Goal: Information Seeking & Learning: Learn about a topic

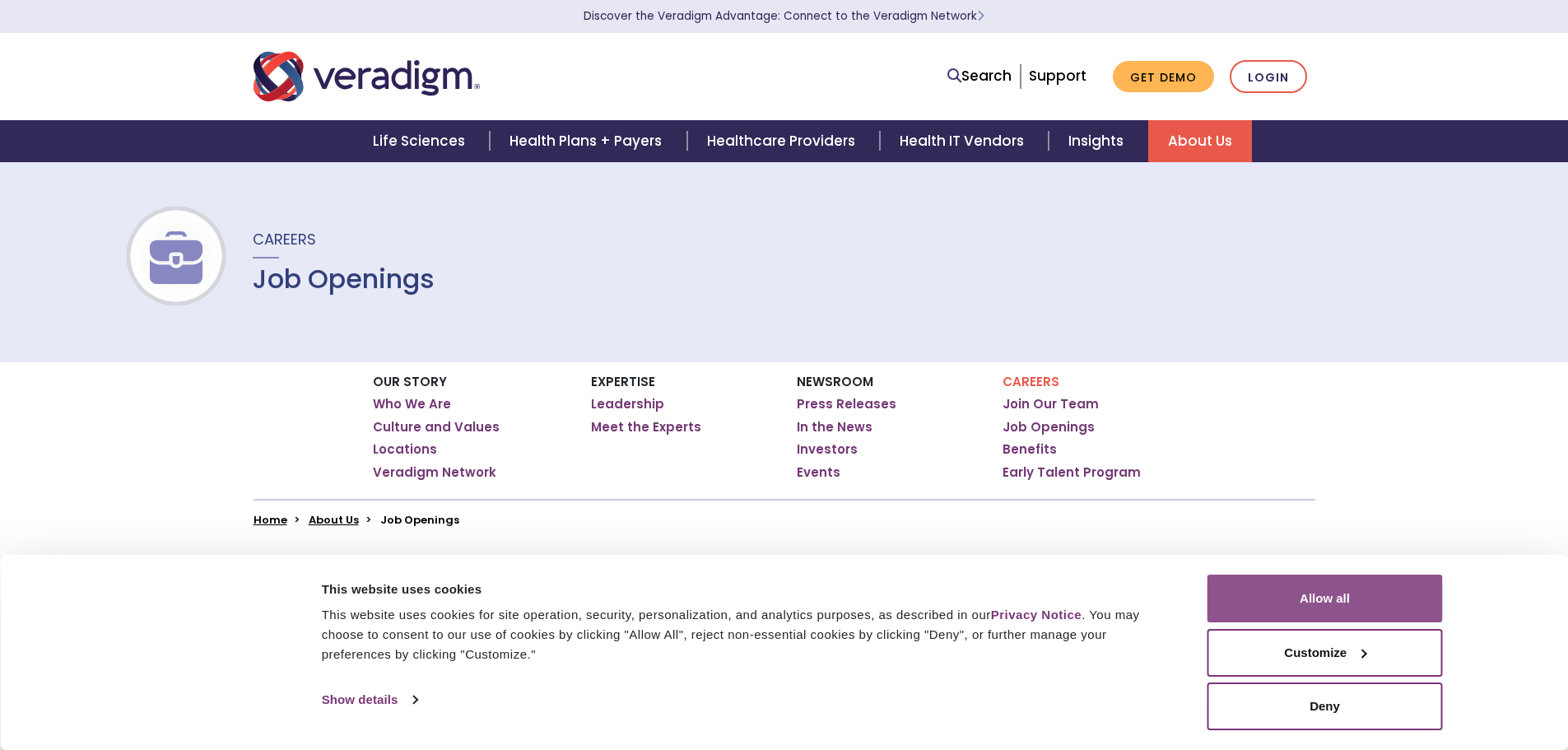
click at [1267, 582] on button "Allow all" at bounding box center [1325, 599] width 235 height 48
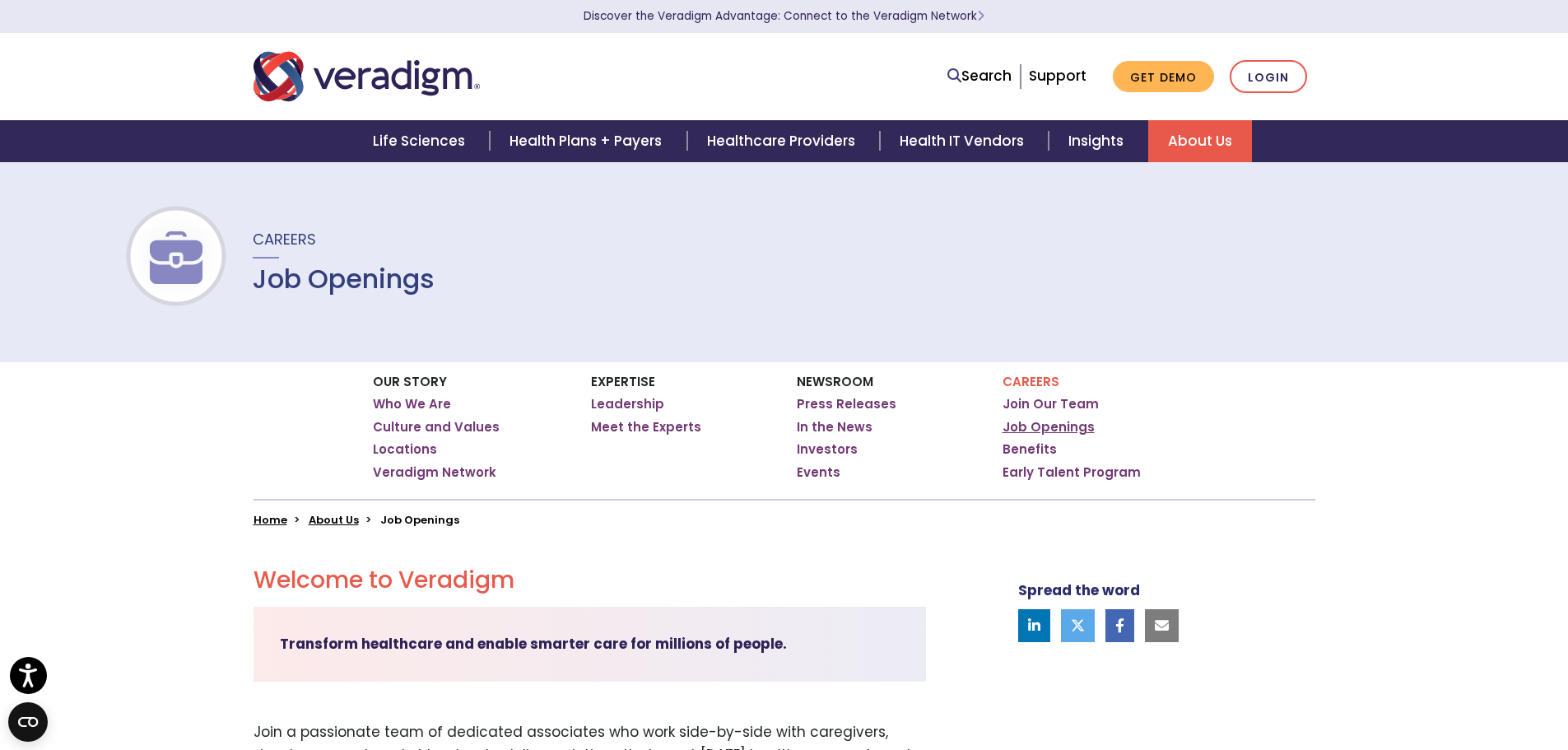
click at [1077, 423] on link "Job Openings" at bounding box center [1049, 427] width 92 height 17
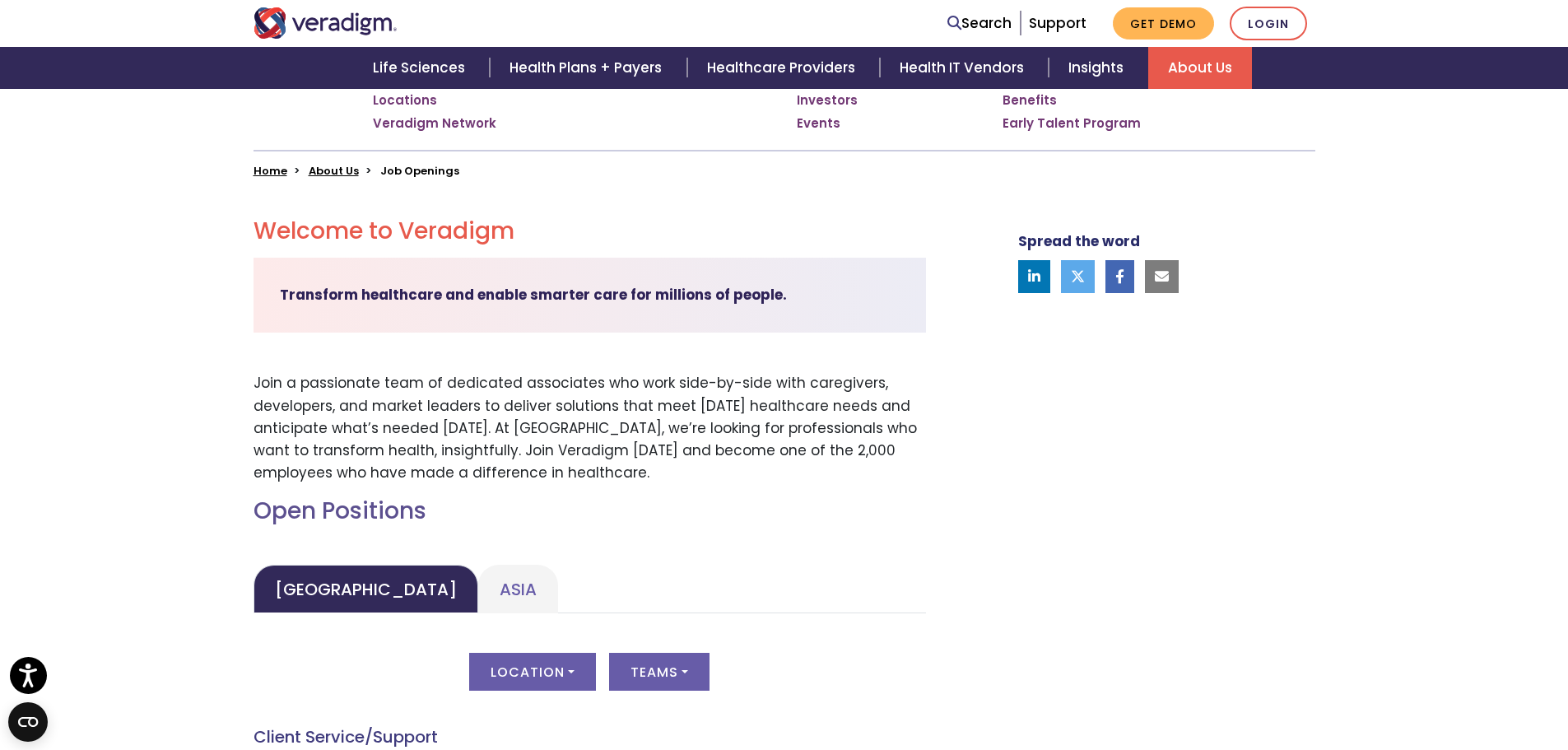
scroll to position [576, 0]
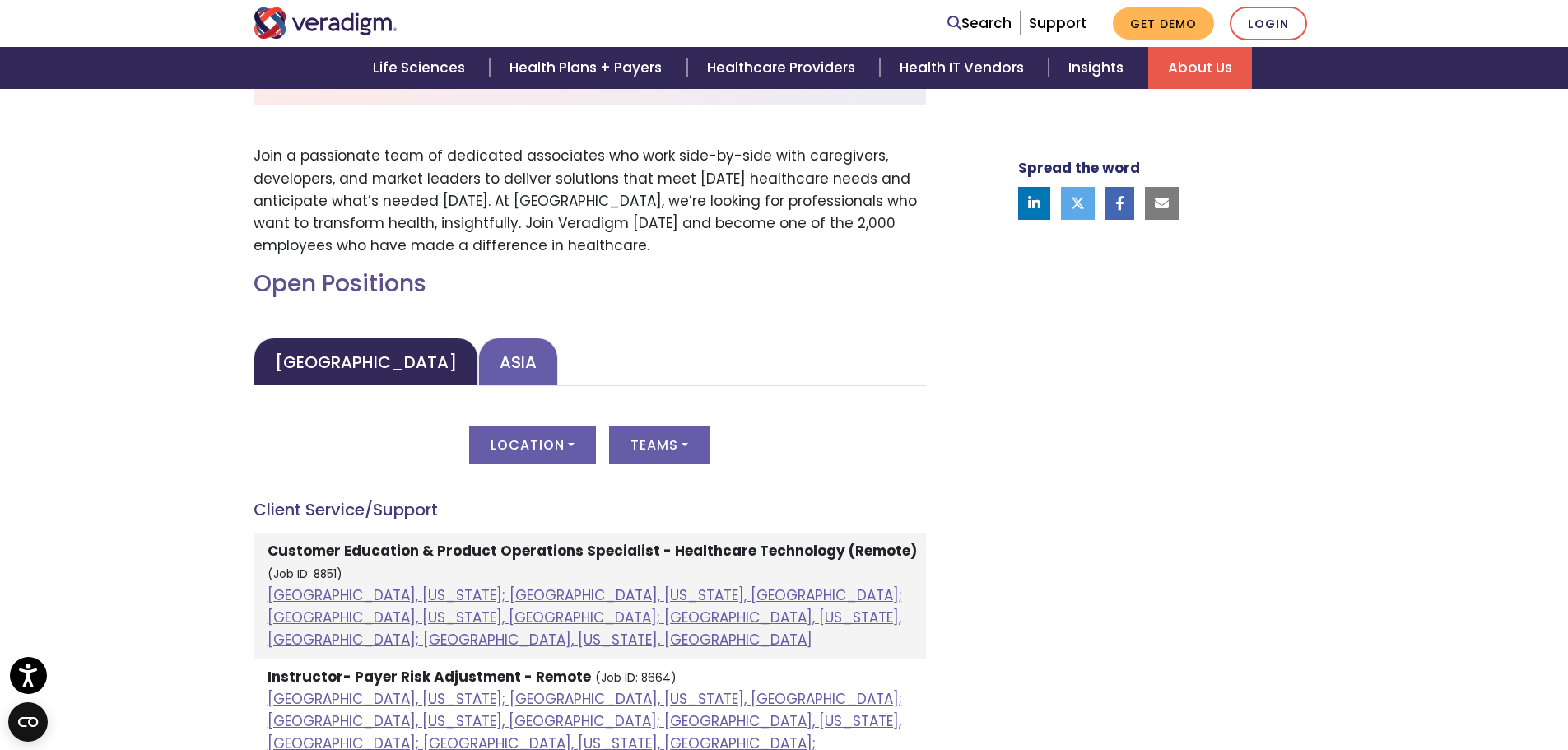
click at [478, 358] on link "Asia" at bounding box center [518, 362] width 80 height 49
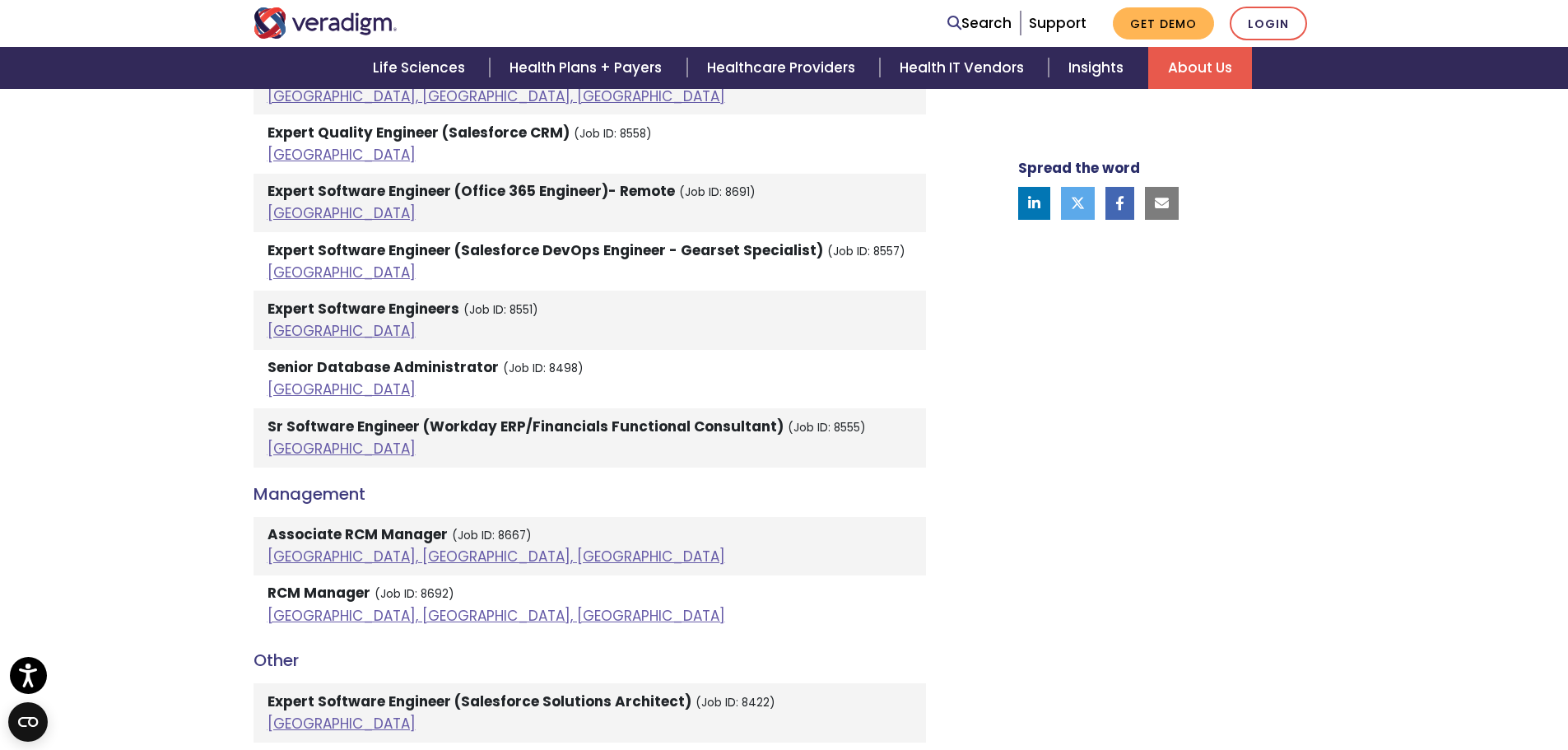
scroll to position [2716, 0]
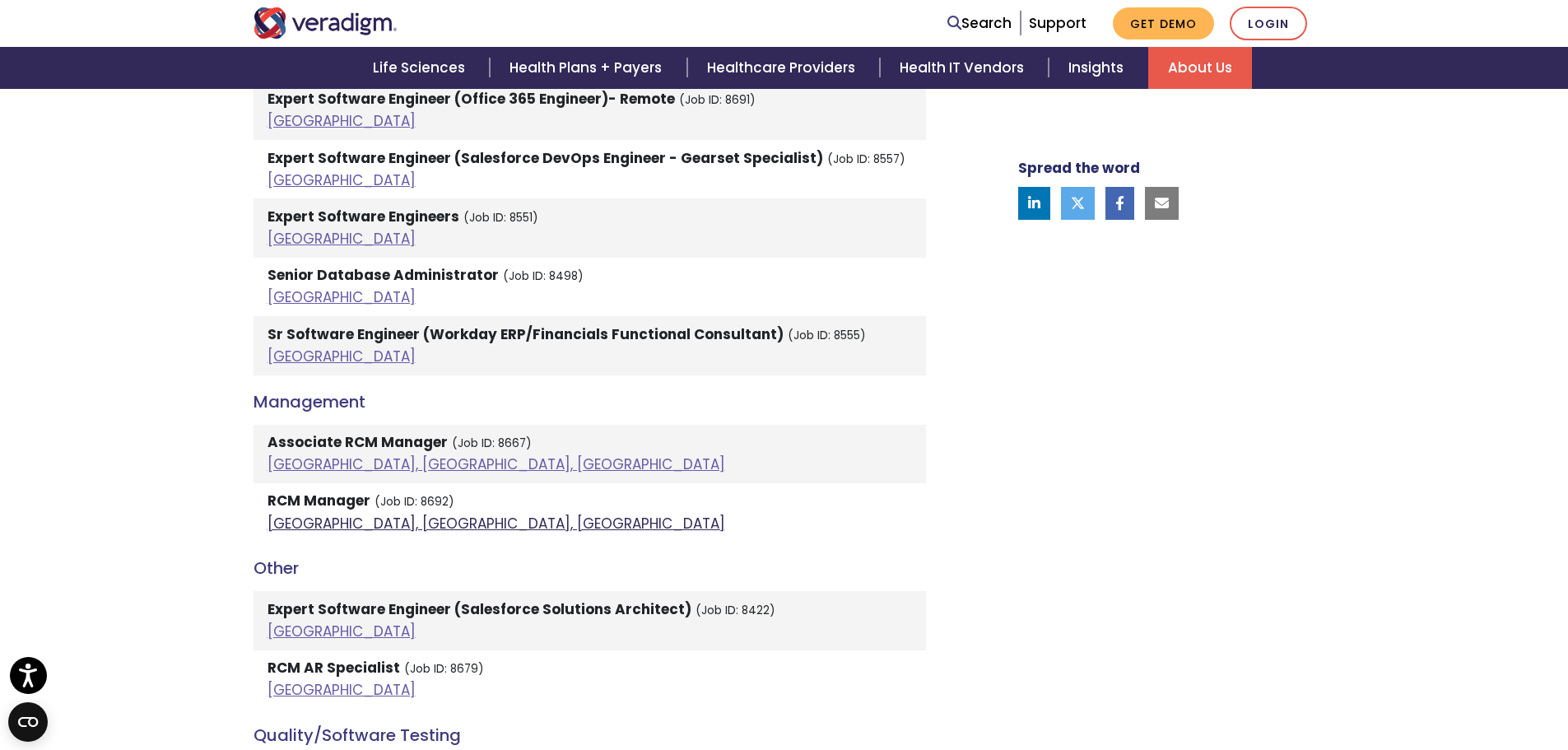
click at [305, 514] on link "[GEOGRAPHIC_DATA], [GEOGRAPHIC_DATA], [GEOGRAPHIC_DATA]" at bounding box center [497, 523] width 458 height 19
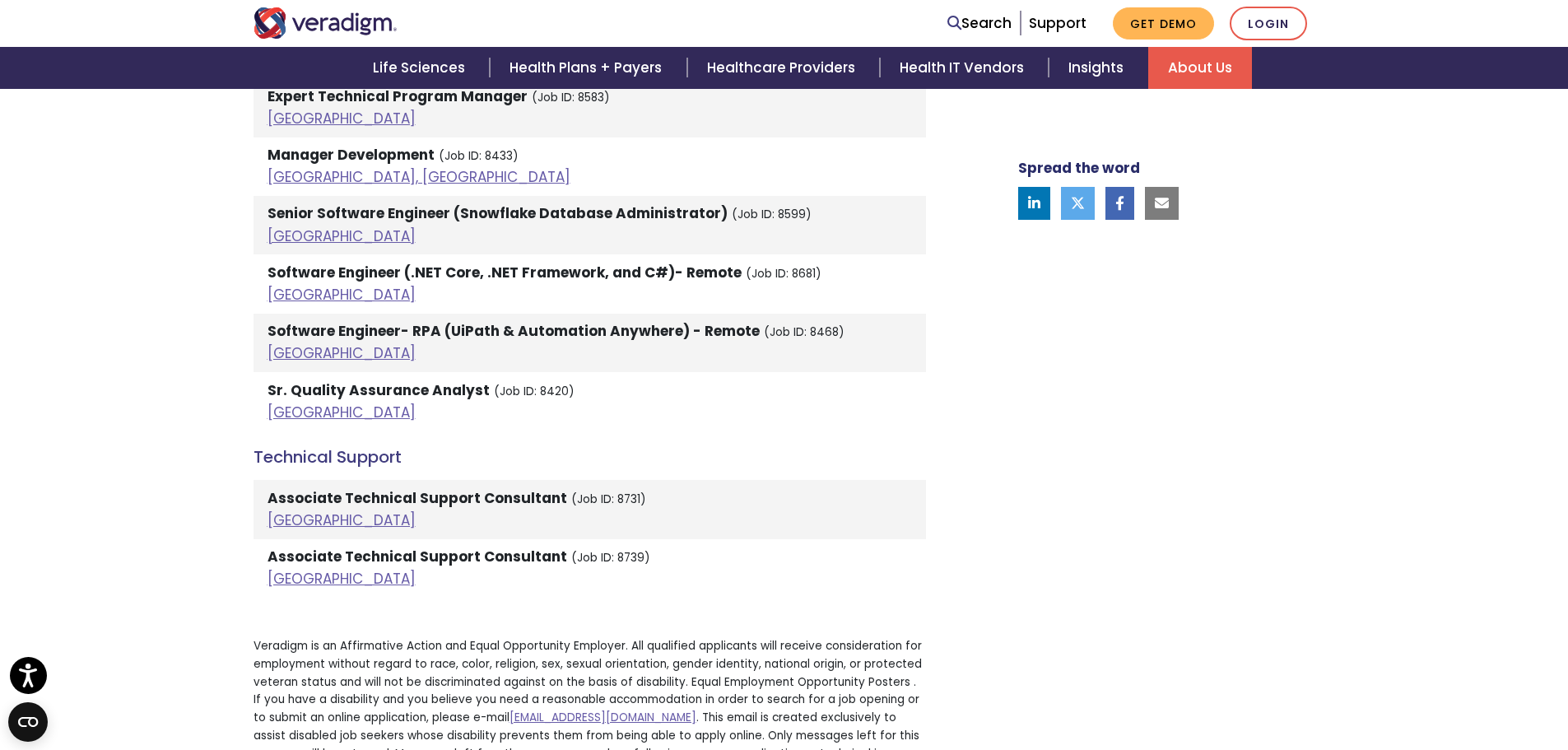
scroll to position [3703, 0]
